Goal: Navigation & Orientation: Find specific page/section

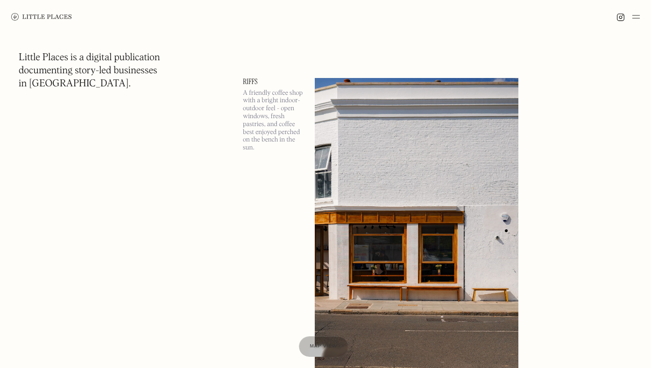
scroll to position [3153, 0]
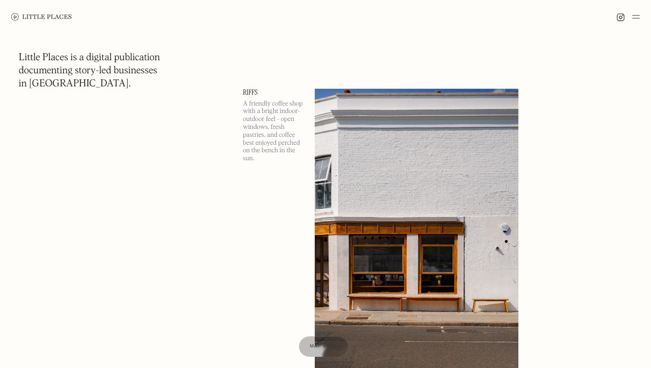
click at [252, 91] on link "Riffs" at bounding box center [273, 92] width 61 height 7
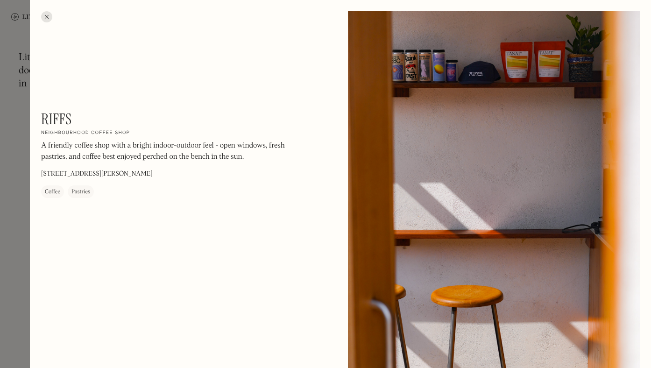
click at [47, 16] on div at bounding box center [46, 16] width 11 height 11
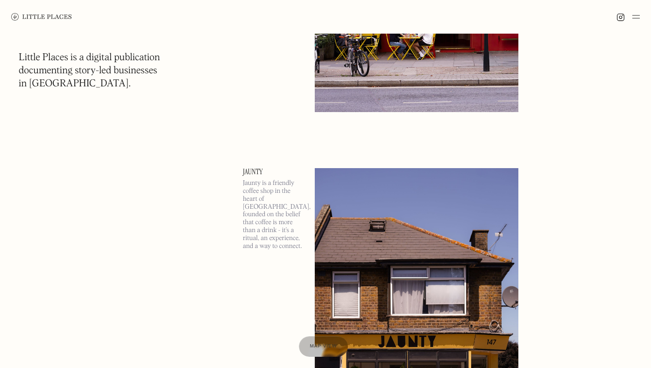
scroll to position [3810, 0]
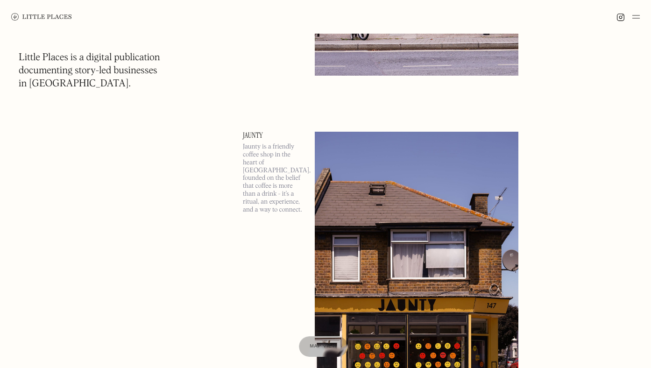
click at [255, 133] on link "Jaunty" at bounding box center [273, 135] width 61 height 7
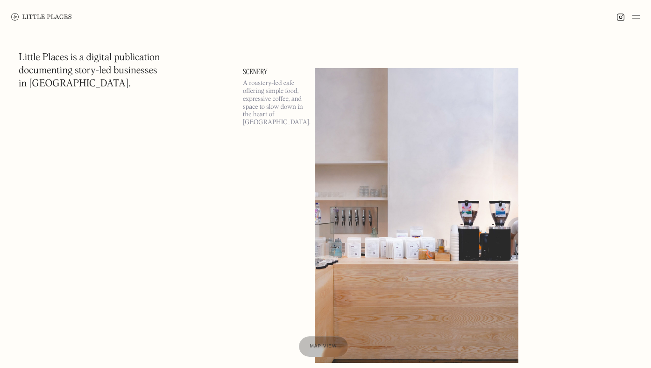
scroll to position [5625, 0]
click at [254, 69] on link "Scenery" at bounding box center [273, 70] width 61 height 7
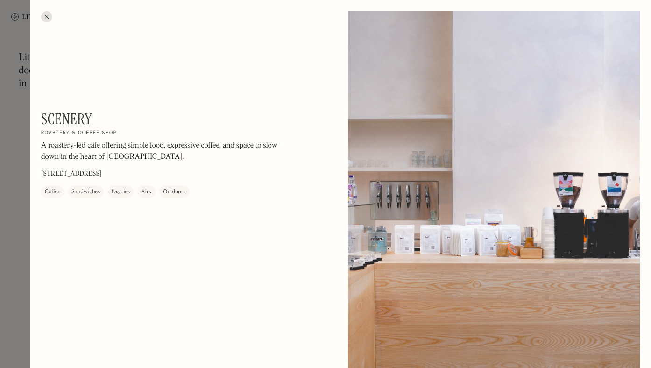
click at [47, 20] on div at bounding box center [46, 16] width 11 height 11
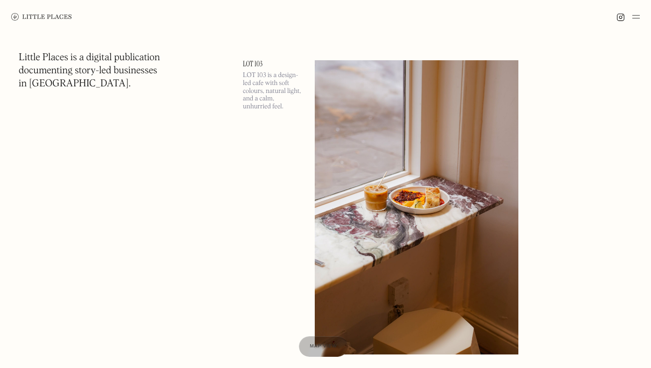
scroll to position [8085, 0]
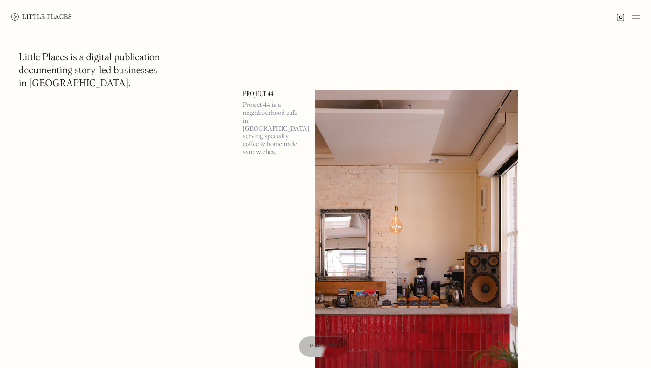
scroll to position [10203, 0]
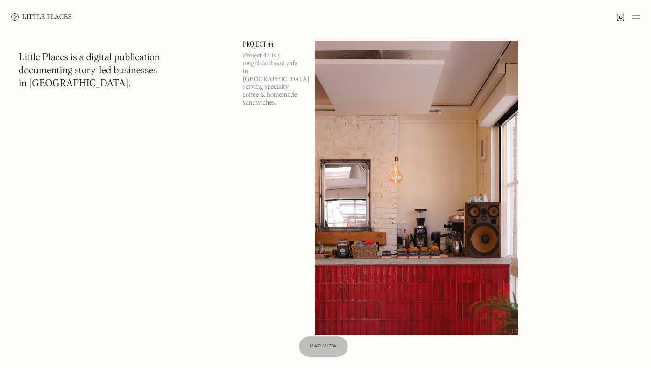
click at [256, 48] on link "Project 44" at bounding box center [273, 44] width 61 height 7
